Goal: Find specific page/section: Find specific page/section

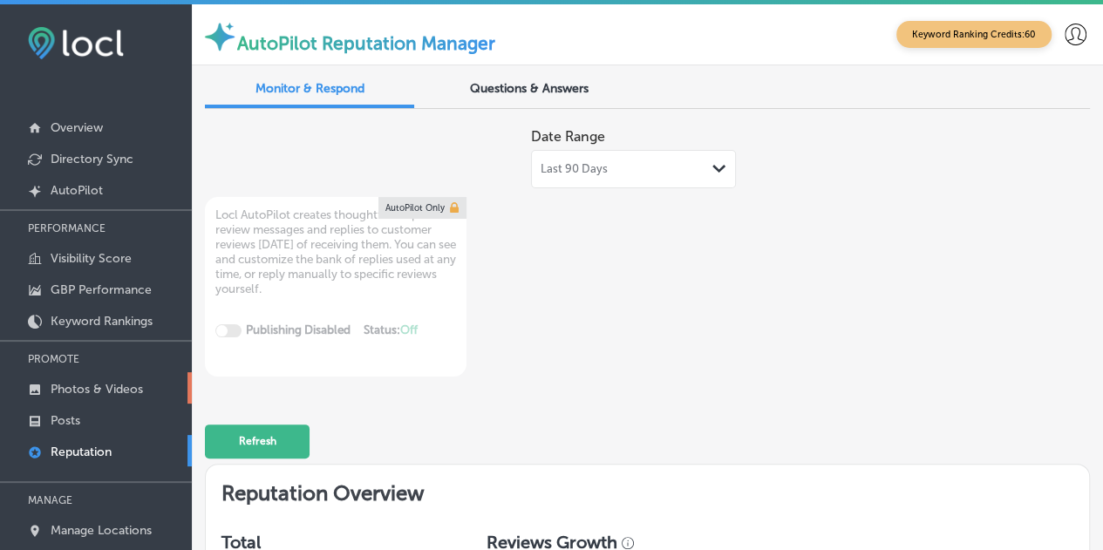
scroll to position [87, 0]
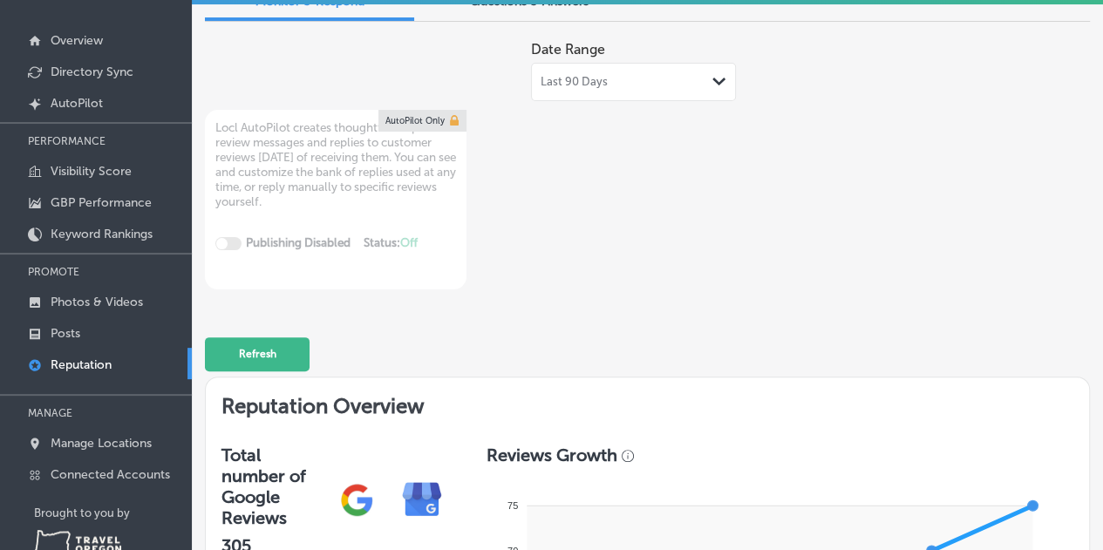
click at [91, 362] on p "Reputation" at bounding box center [81, 364] width 61 height 15
type textarea "x"
click at [111, 296] on p "Photos & Videos" at bounding box center [97, 302] width 92 height 15
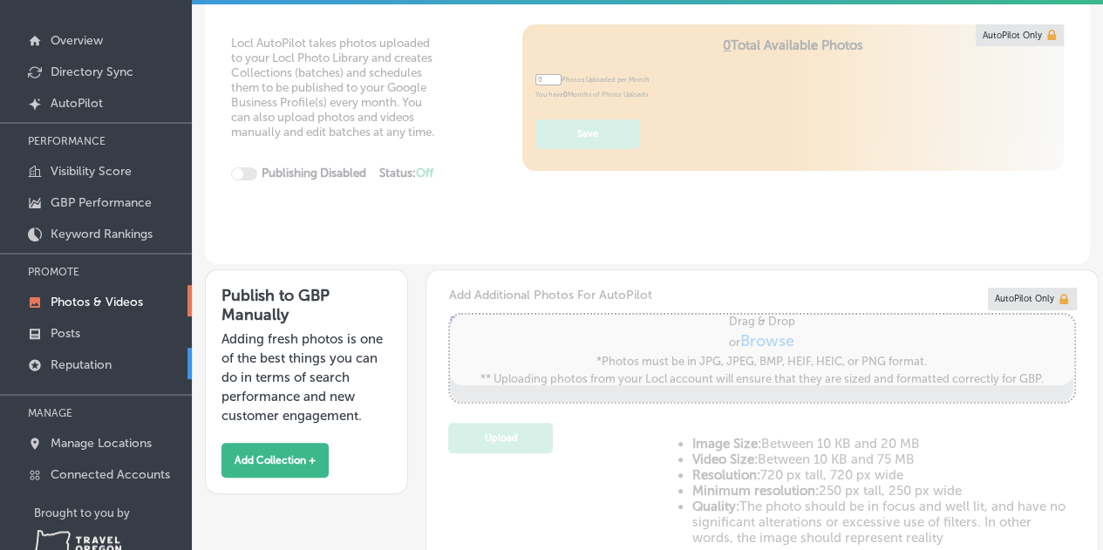
type input "5"
click at [85, 361] on p "Reputation" at bounding box center [81, 364] width 61 height 15
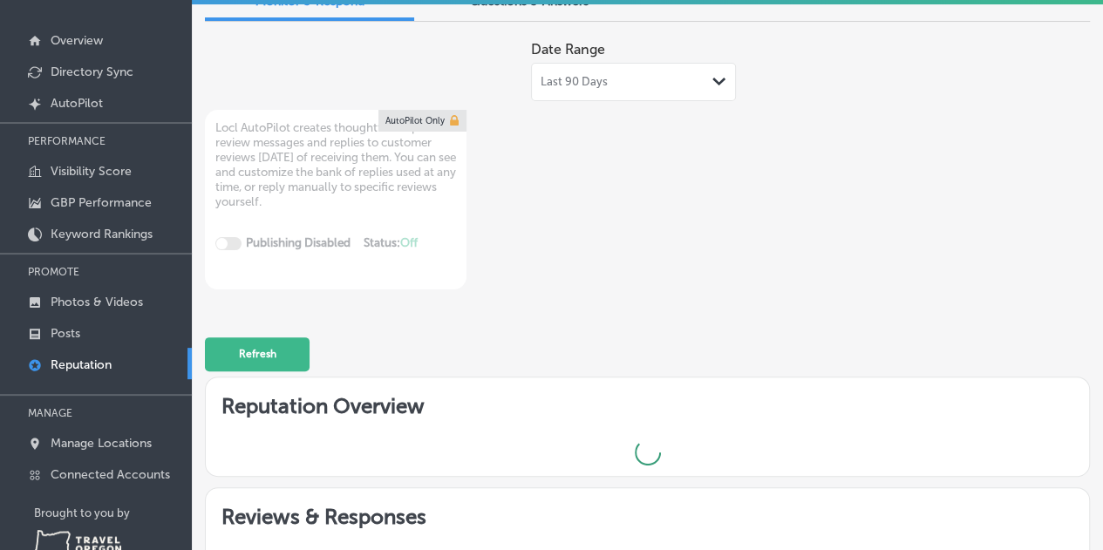
type textarea "x"
